Goal: Task Accomplishment & Management: Complete application form

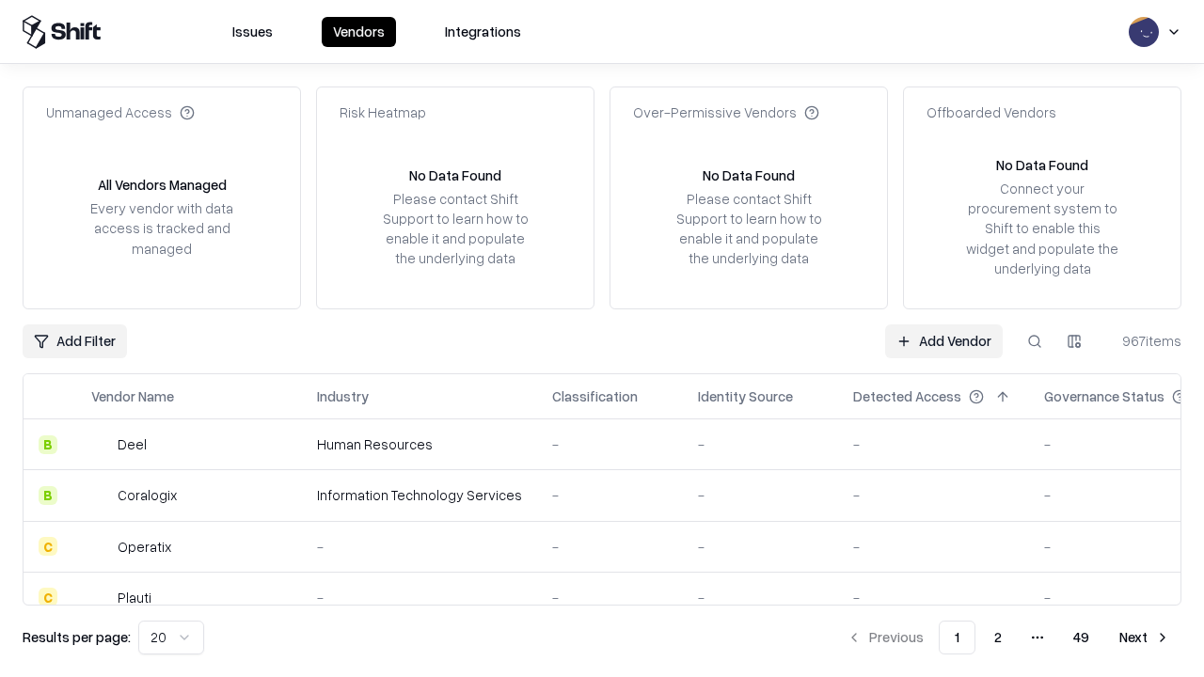
click at [943, 340] on link "Add Vendor" at bounding box center [944, 341] width 118 height 34
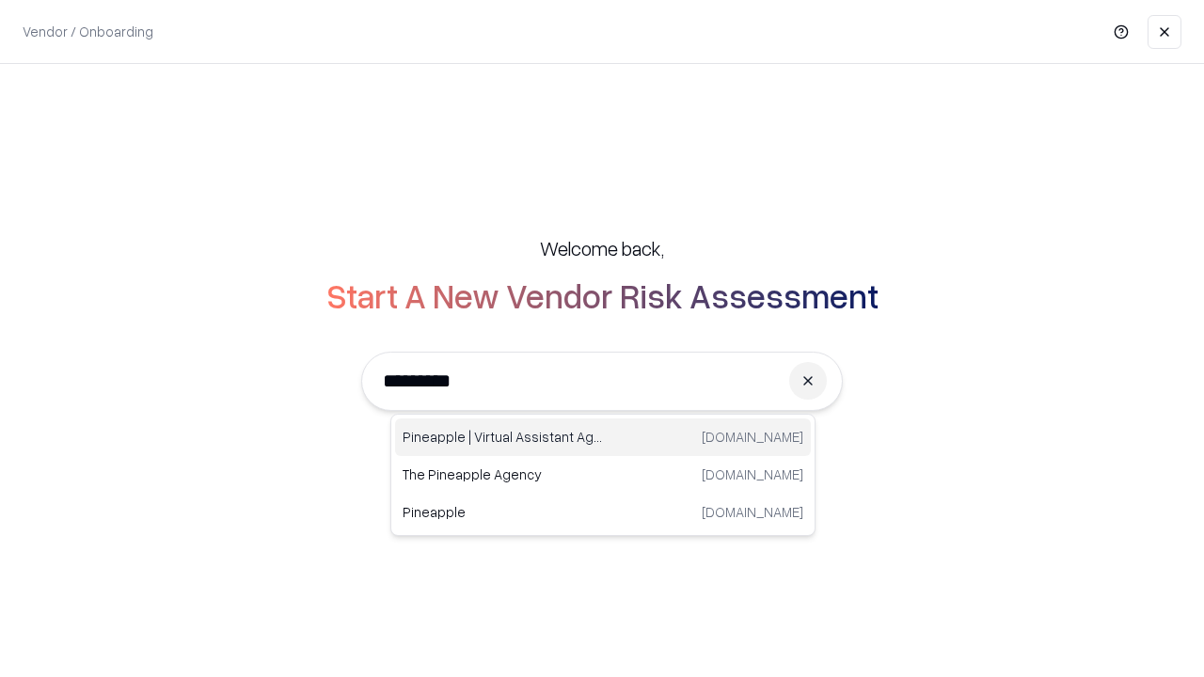
click at [603, 437] on div "Pineapple | Virtual Assistant Agency [DOMAIN_NAME]" at bounding box center [603, 437] width 416 height 38
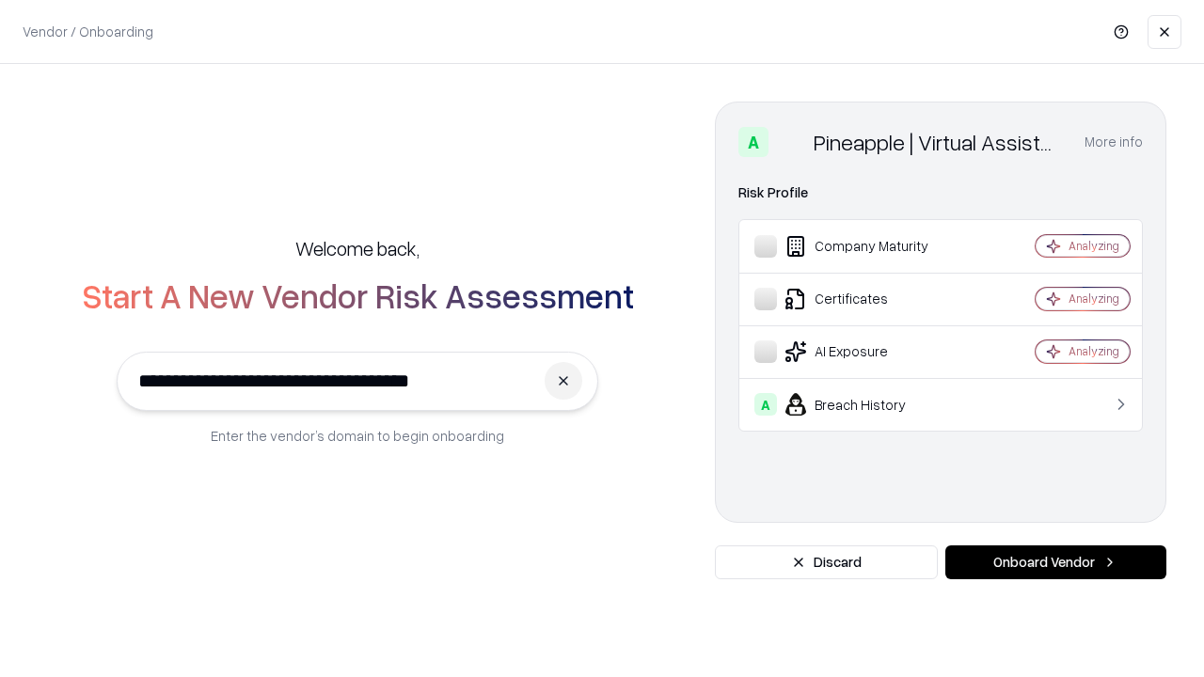
type input "**********"
click at [1055, 562] on button "Onboard Vendor" at bounding box center [1055, 562] width 221 height 34
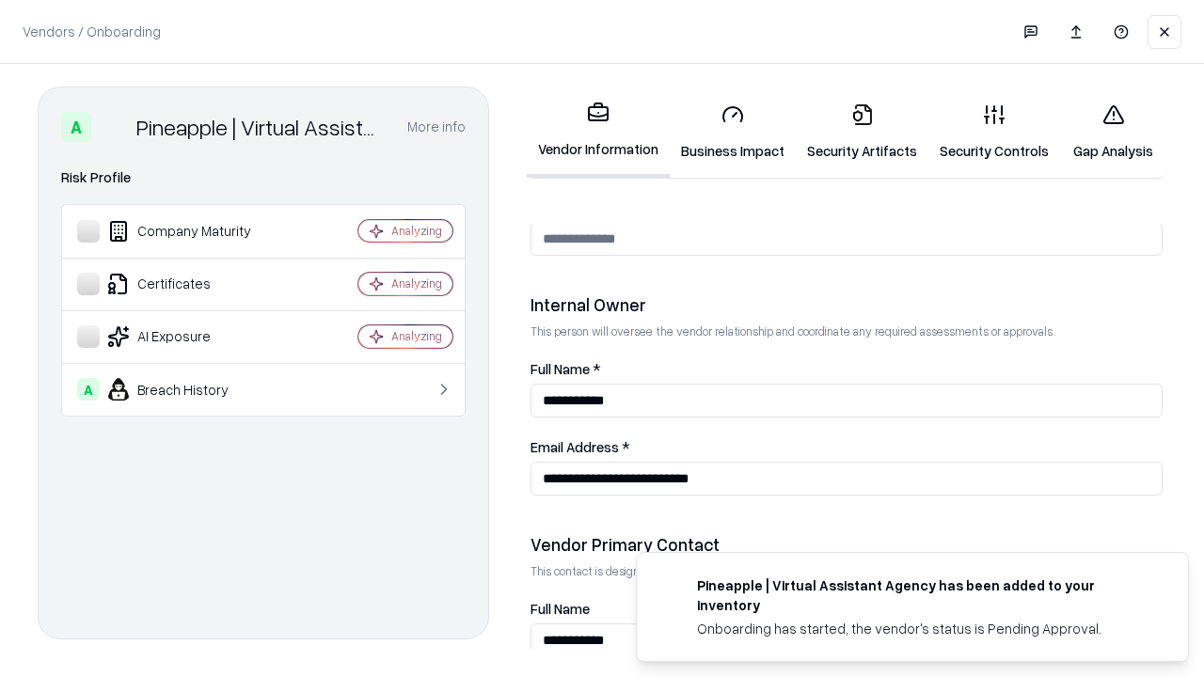
scroll to position [974, 0]
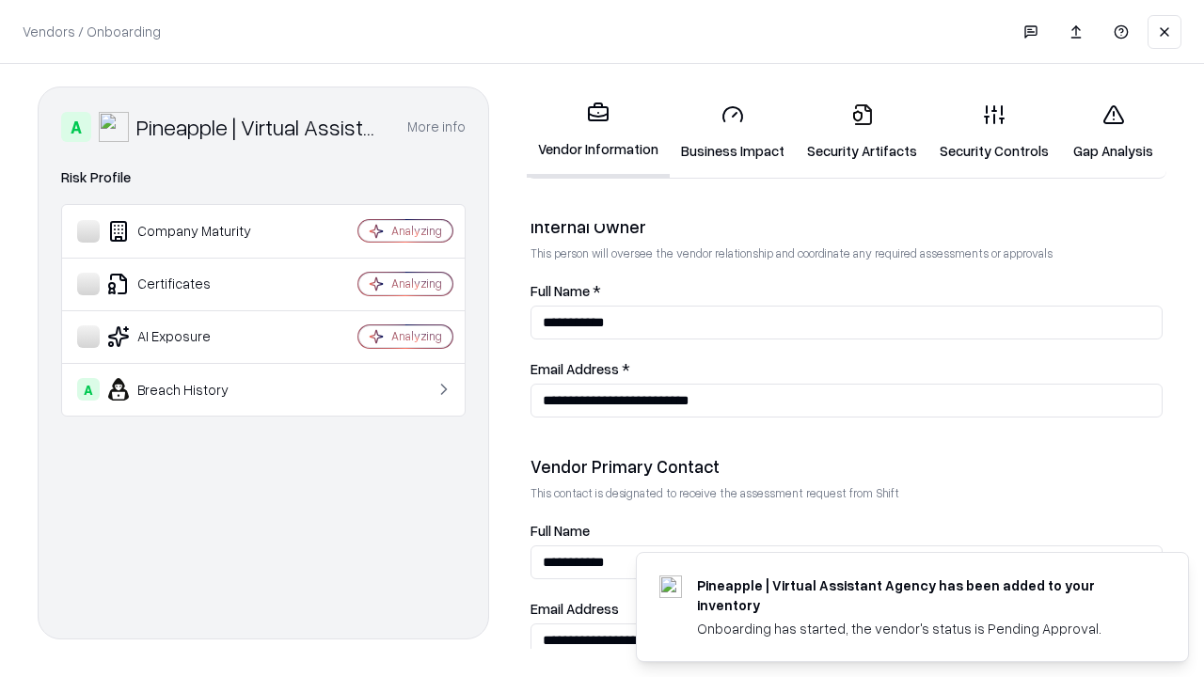
click at [733, 132] on link "Business Impact" at bounding box center [733, 131] width 126 height 87
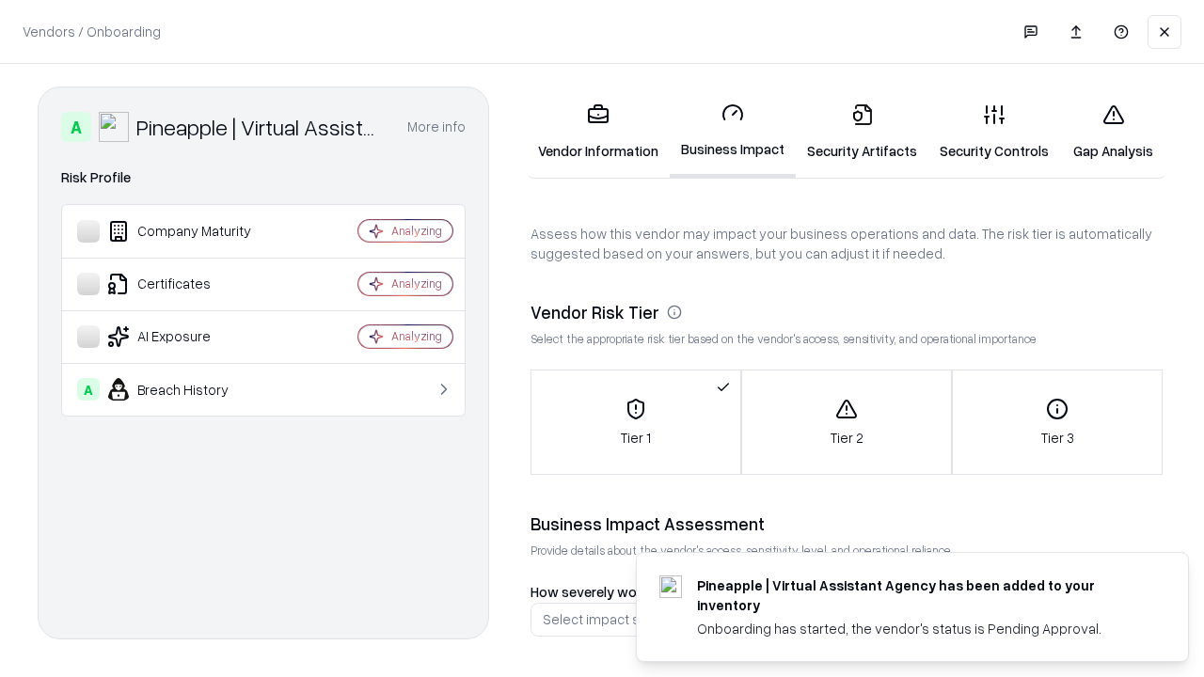
click at [861, 132] on link "Security Artifacts" at bounding box center [862, 131] width 133 height 87
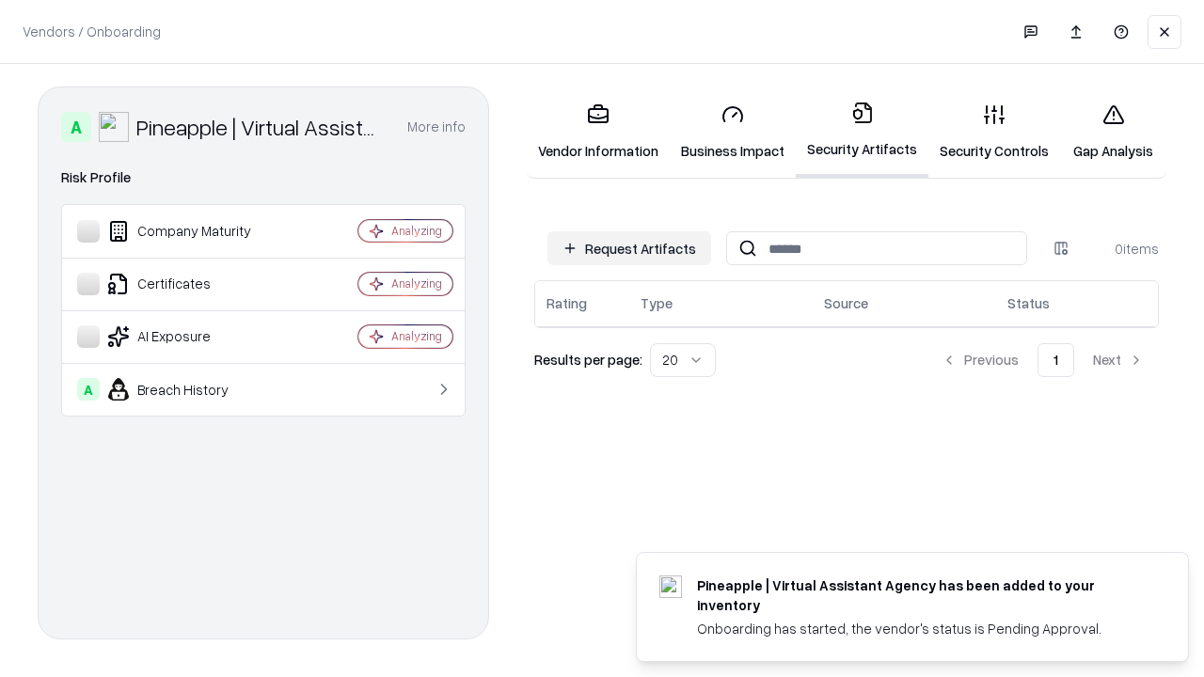
click at [629, 248] on button "Request Artifacts" at bounding box center [629, 248] width 164 height 34
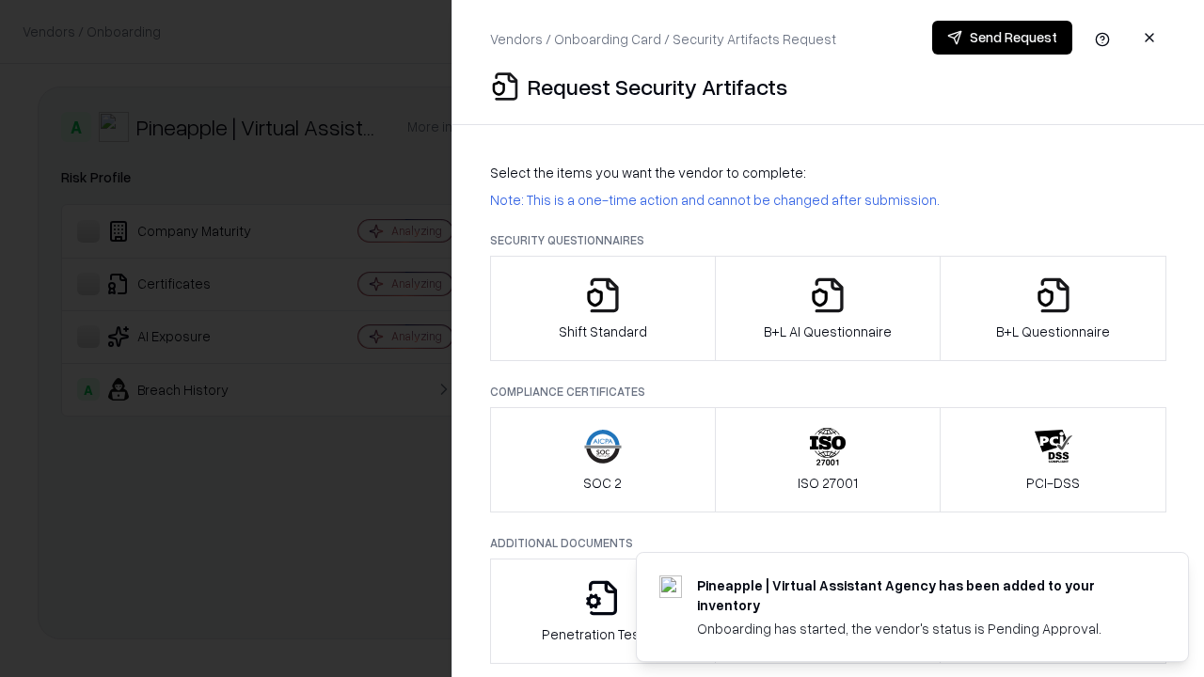
click at [602, 308] on icon "button" at bounding box center [603, 295] width 38 height 38
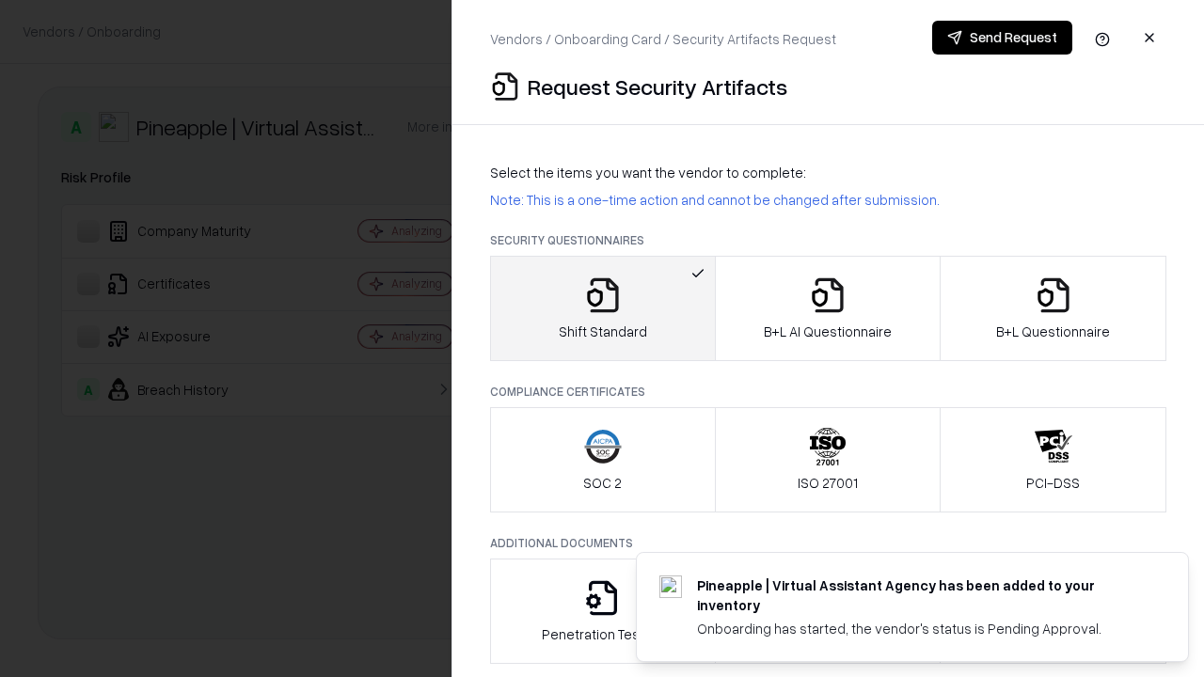
click at [1002, 38] on button "Send Request" at bounding box center [1002, 38] width 140 height 34
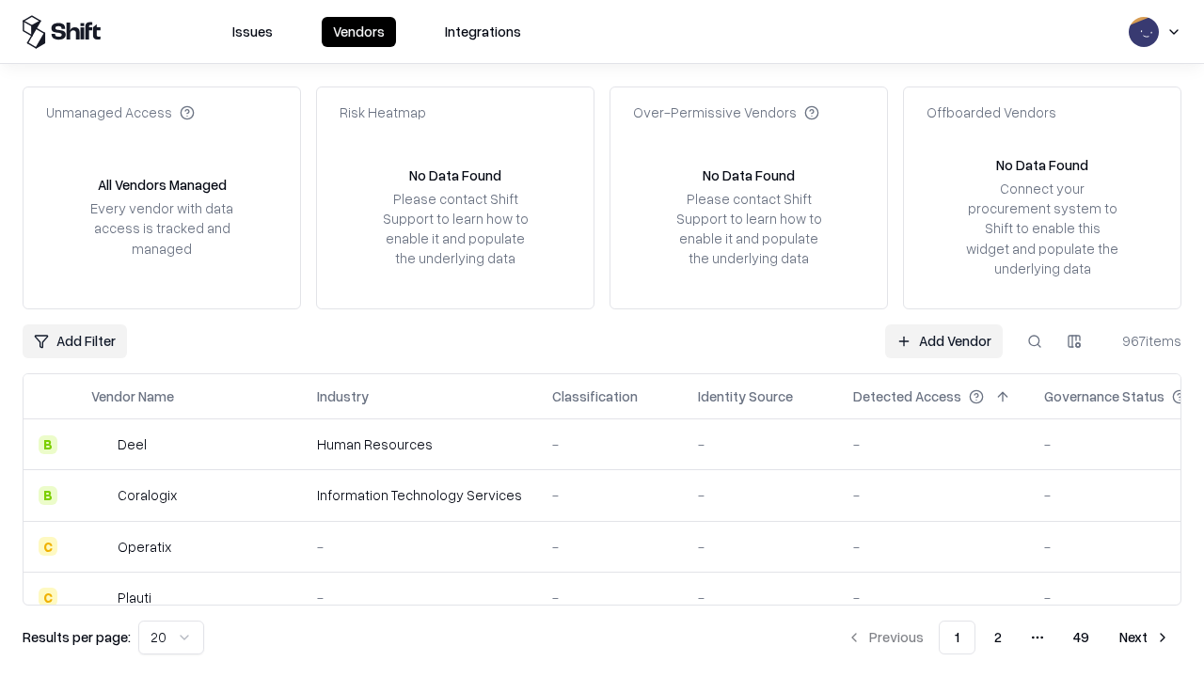
click at [1034, 340] on button at bounding box center [1035, 341] width 34 height 34
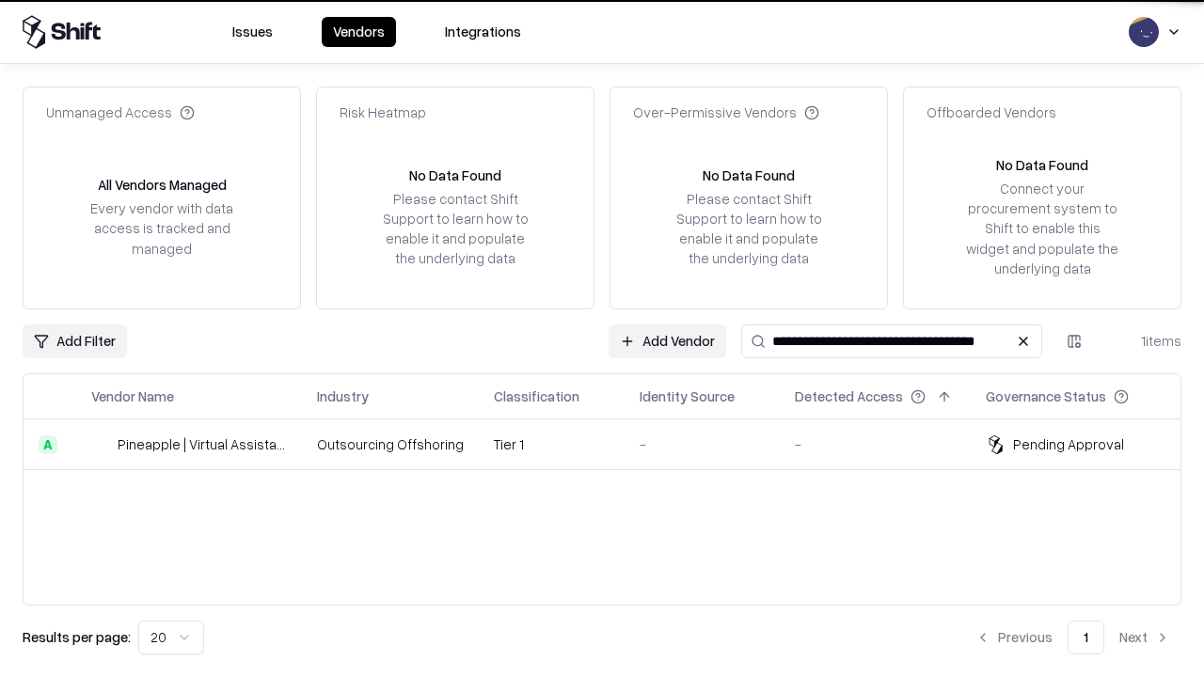
type input "**********"
click at [613, 444] on td "Tier 1" at bounding box center [552, 444] width 146 height 51
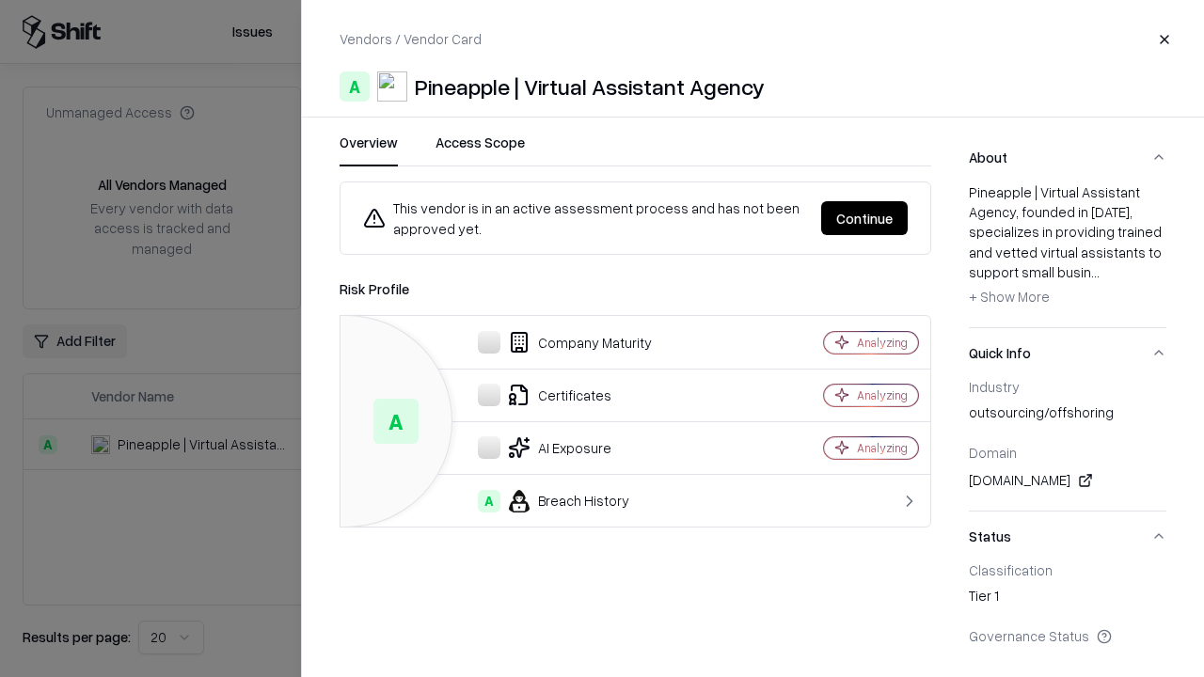
click at [864, 218] on button "Continue" at bounding box center [864, 218] width 87 height 34
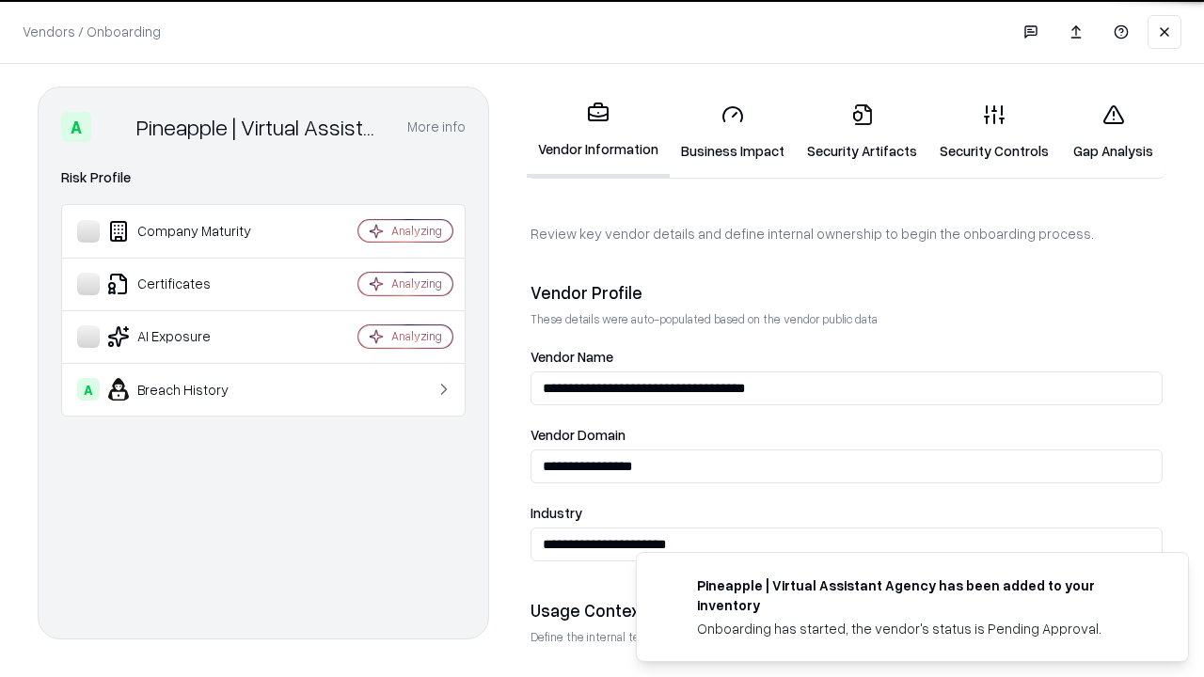
click at [861, 132] on link "Security Artifacts" at bounding box center [862, 131] width 133 height 87
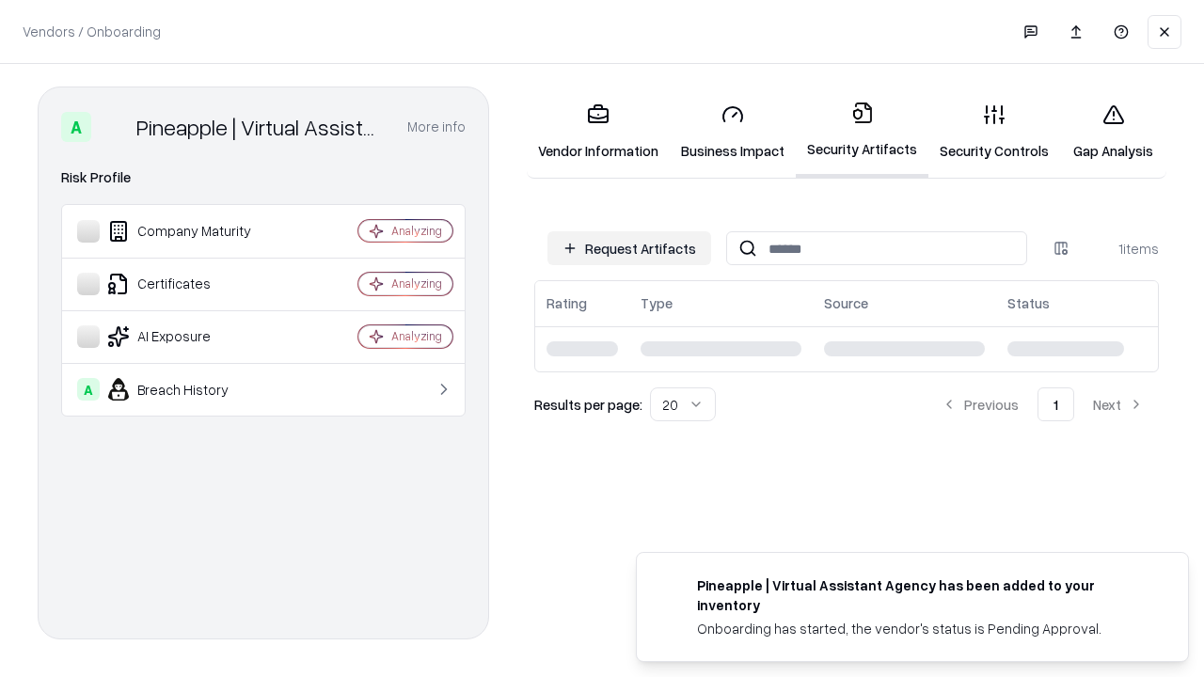
click at [1113, 132] on link "Gap Analysis" at bounding box center [1113, 131] width 106 height 87
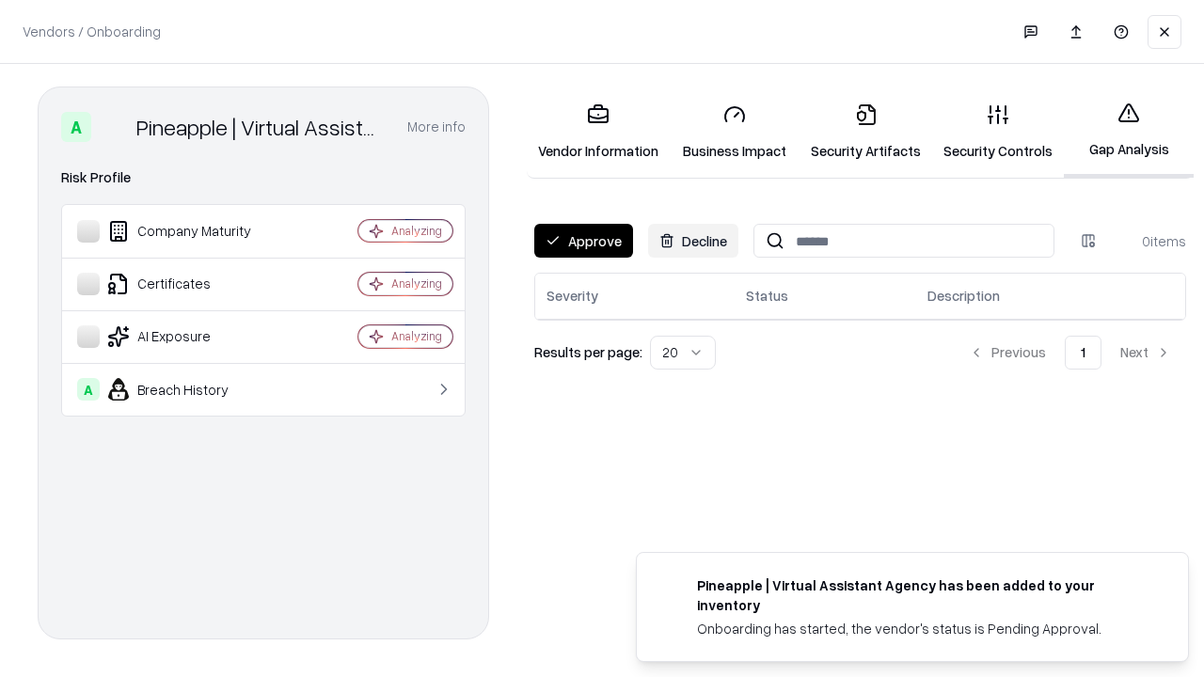
click at [583, 241] on button "Approve" at bounding box center [583, 241] width 99 height 34
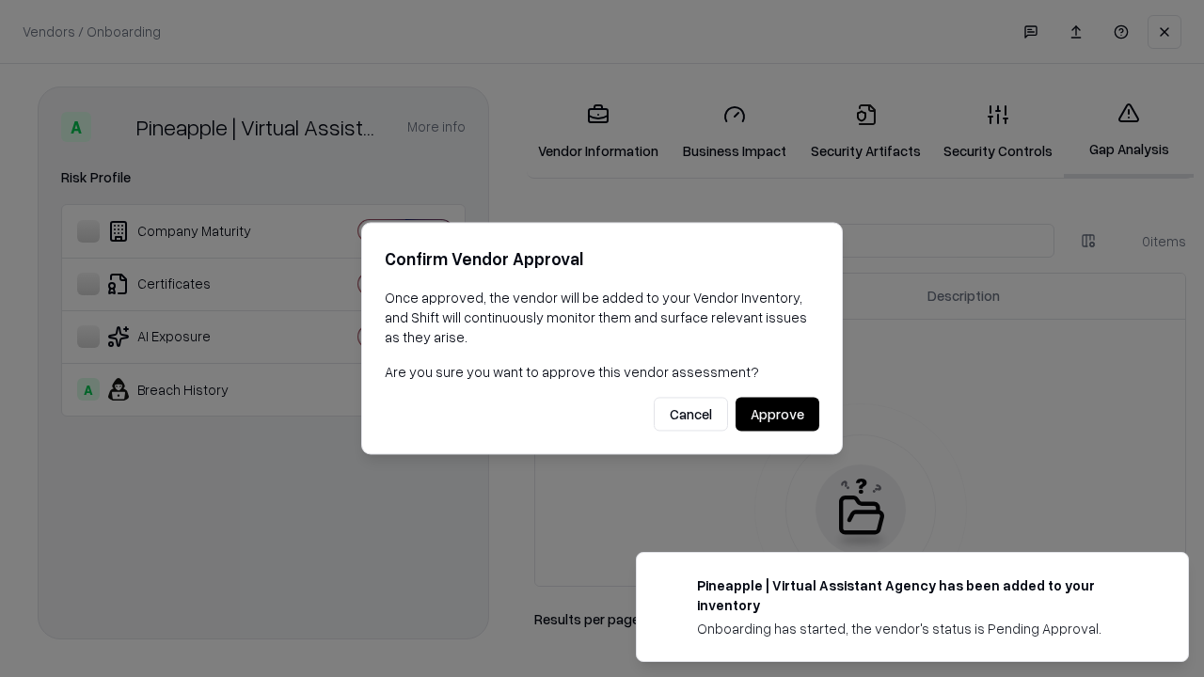
click at [777, 414] on button "Approve" at bounding box center [777, 415] width 84 height 34
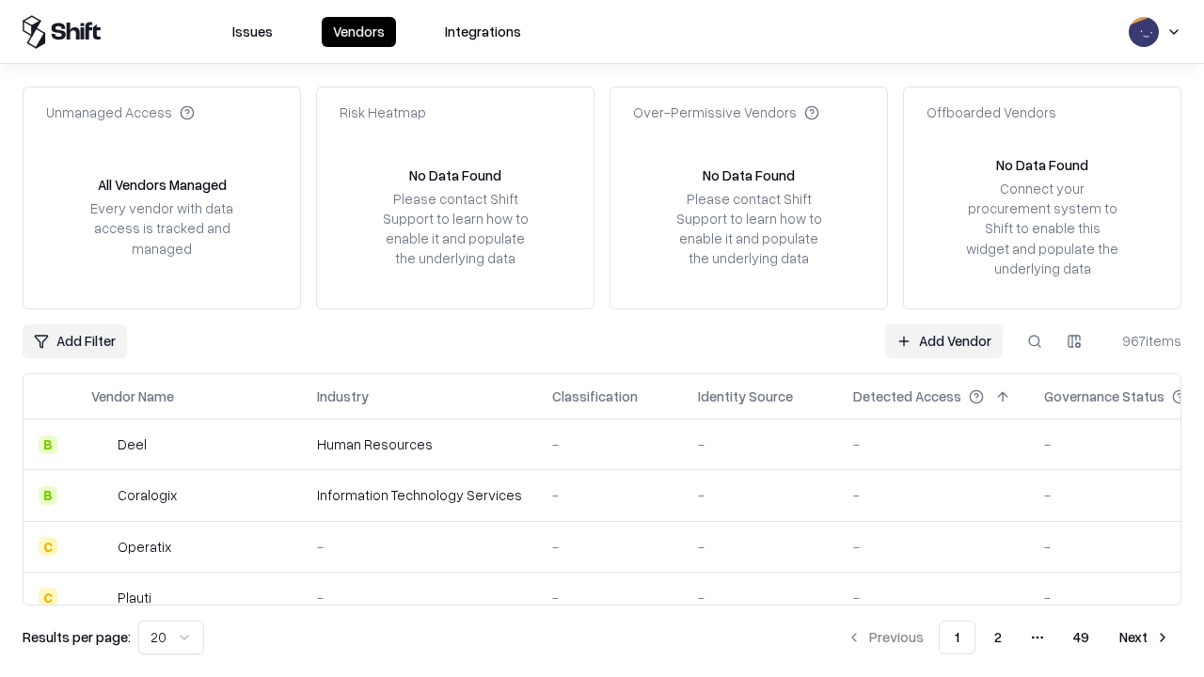
type input "**********"
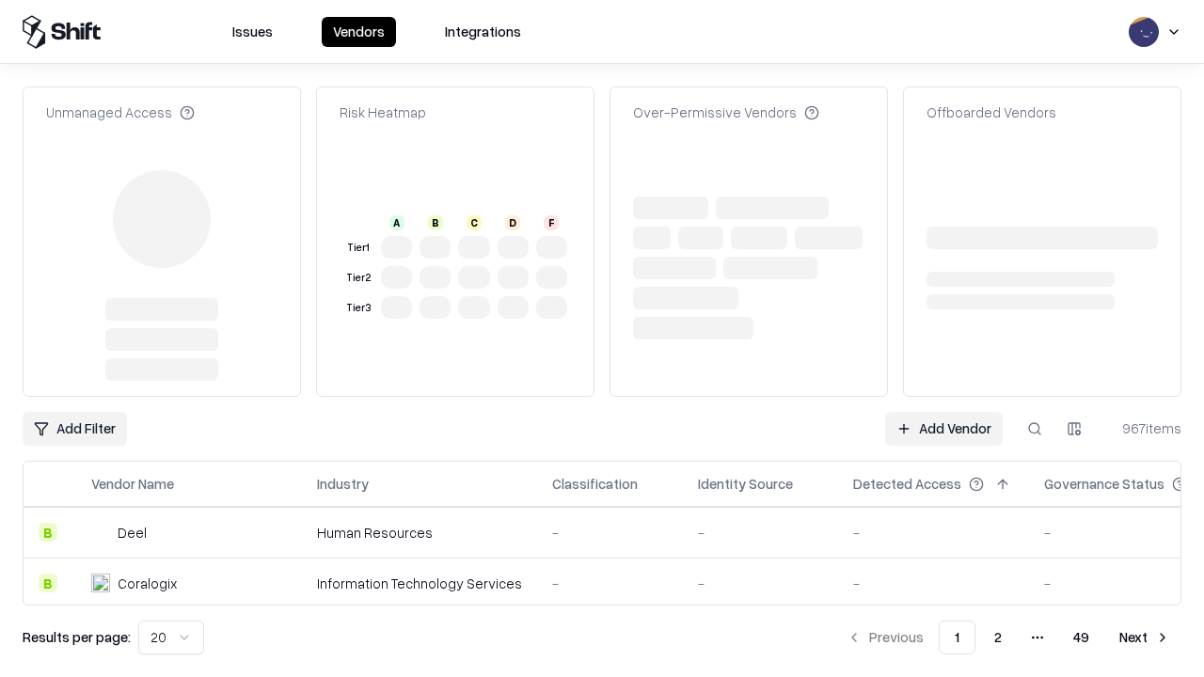
click at [943, 412] on link "Add Vendor" at bounding box center [944, 429] width 118 height 34
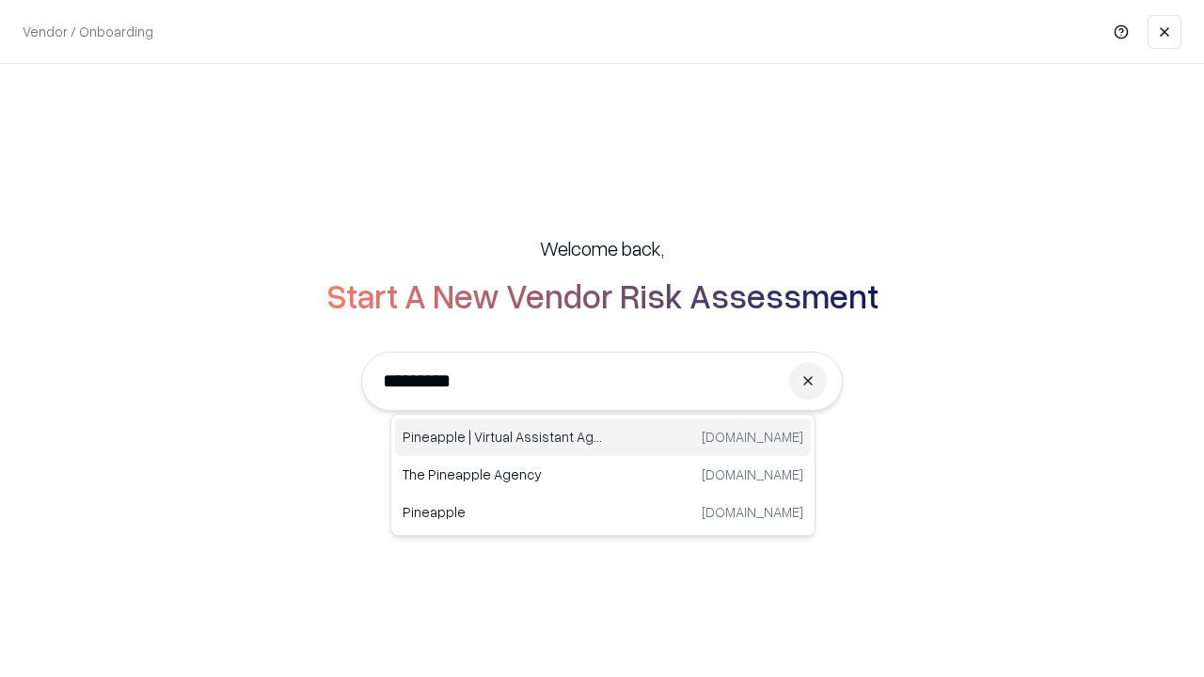
click at [603, 437] on div "Pineapple | Virtual Assistant Agency [DOMAIN_NAME]" at bounding box center [603, 437] width 416 height 38
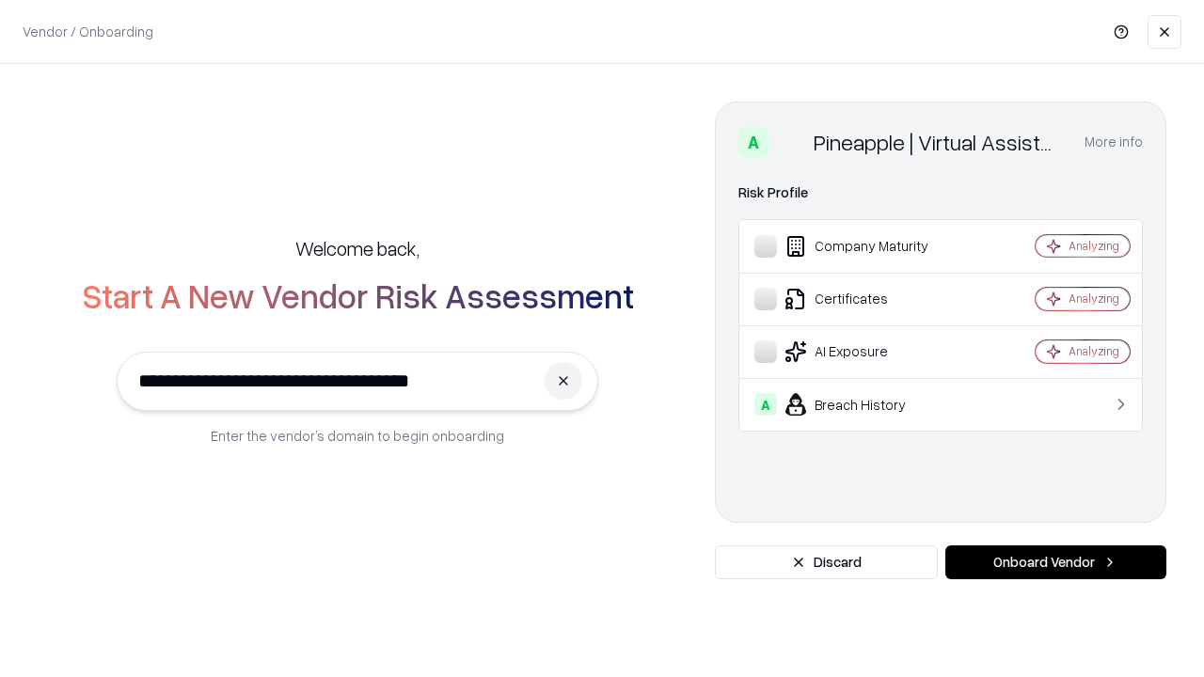
type input "**********"
click at [1055, 562] on button "Onboard Vendor" at bounding box center [1055, 562] width 221 height 34
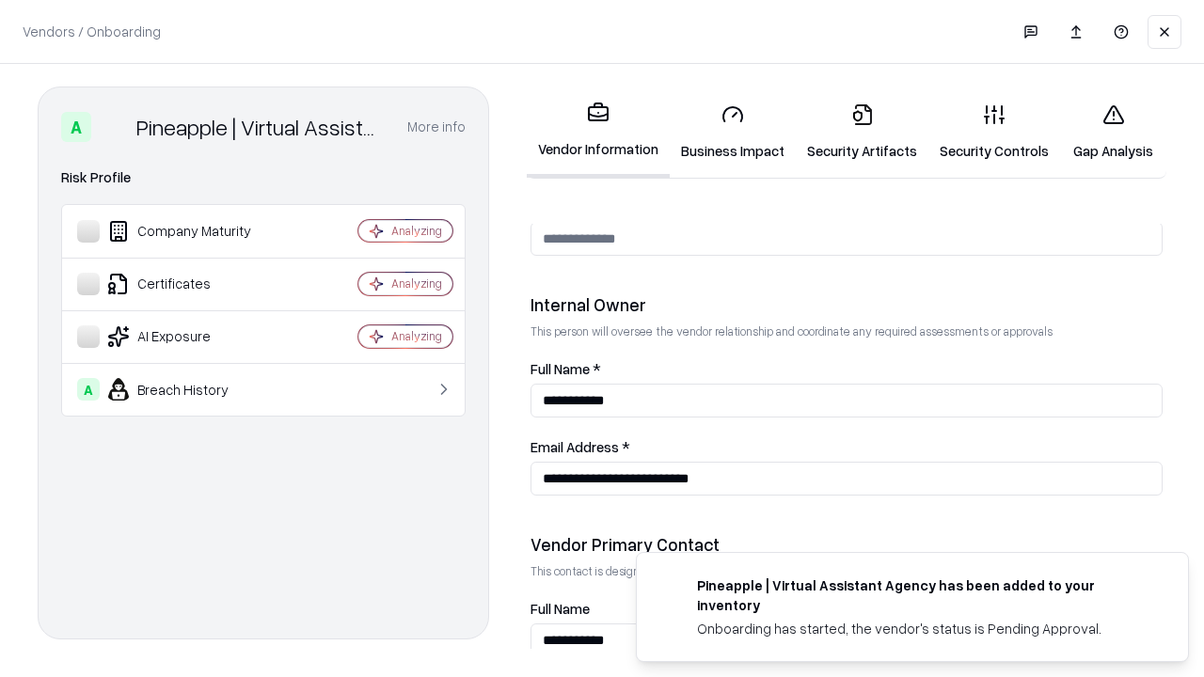
scroll to position [974, 0]
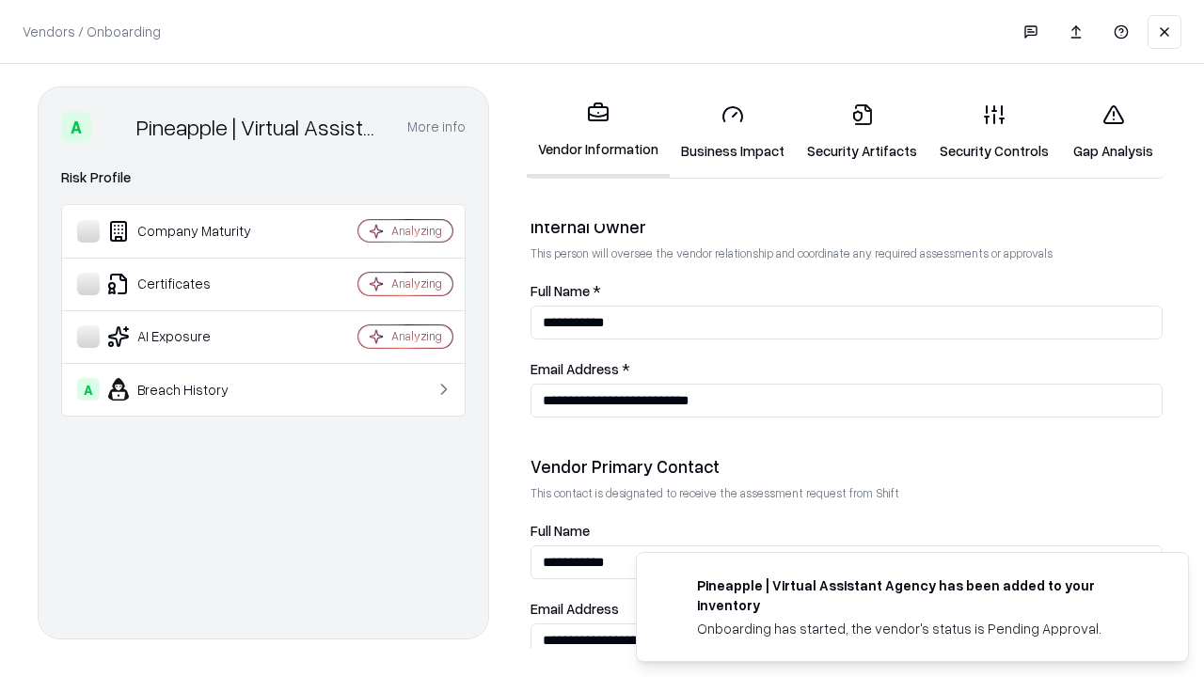
click at [1113, 132] on link "Gap Analysis" at bounding box center [1113, 131] width 106 height 87
